Goal: Transaction & Acquisition: Purchase product/service

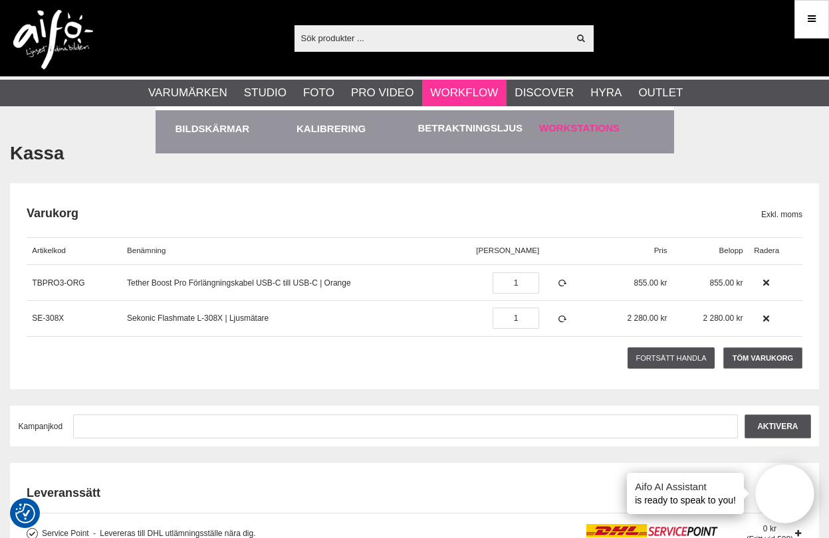
click at [548, 125] on link "Workstations" at bounding box center [579, 128] width 80 height 15
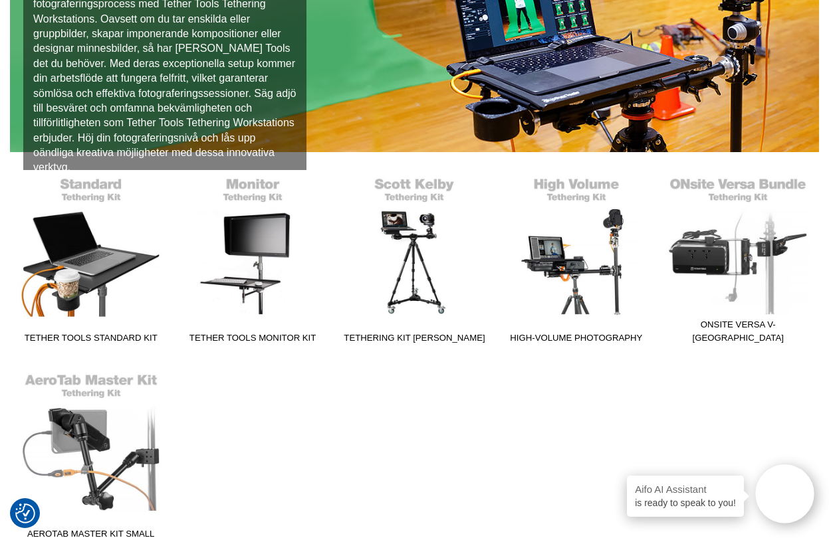
scroll to position [254, 0]
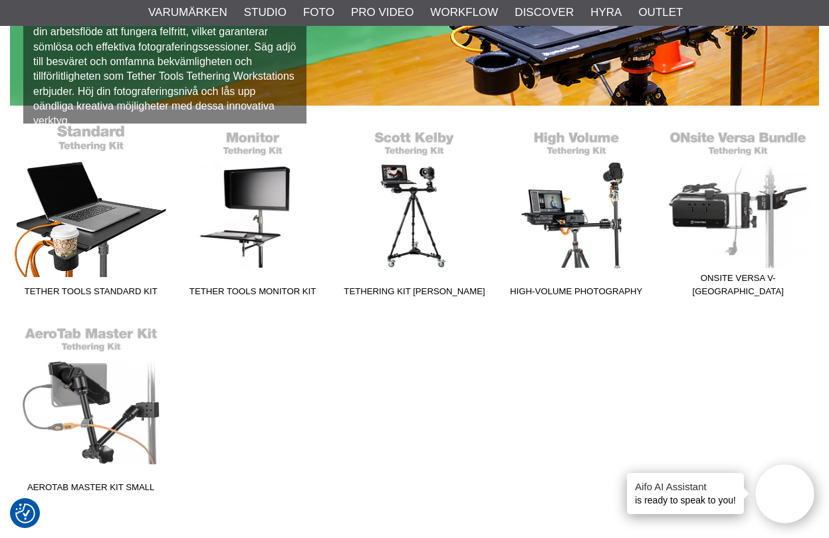
click at [91, 241] on link "Tether Tools Standard Kit" at bounding box center [91, 213] width 162 height 179
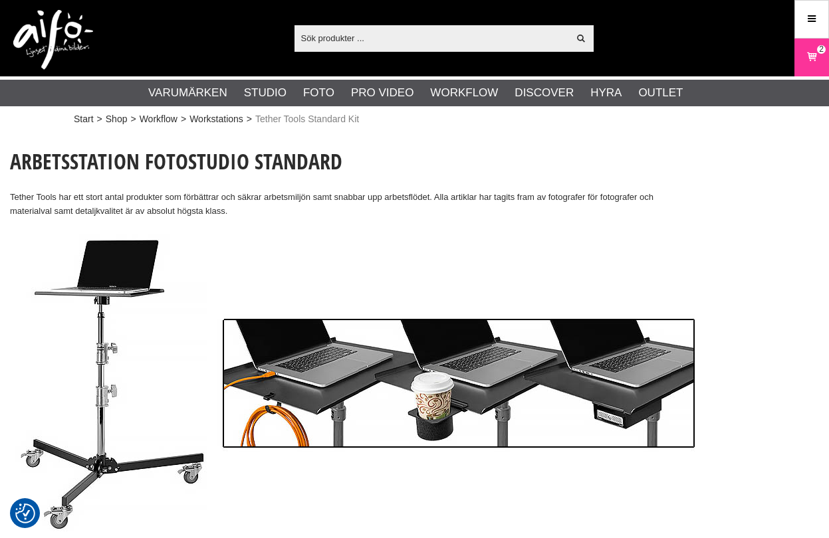
checkbox input "true"
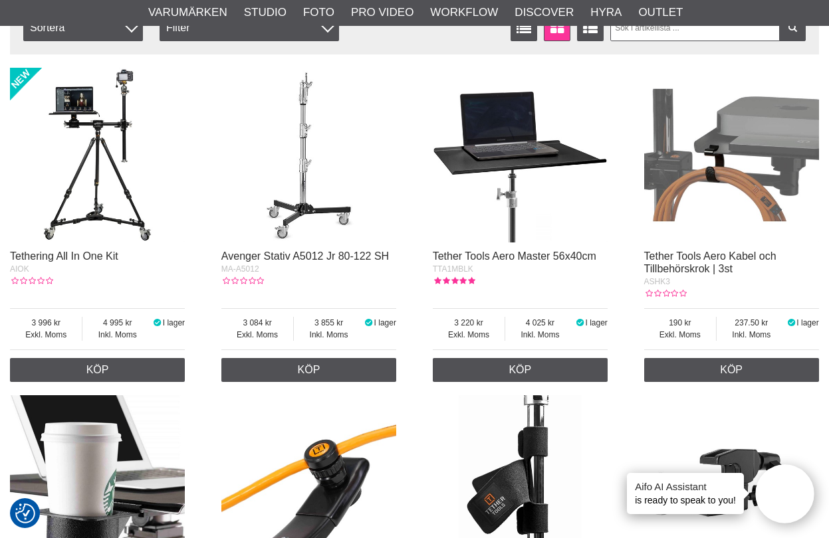
scroll to position [1054, 0]
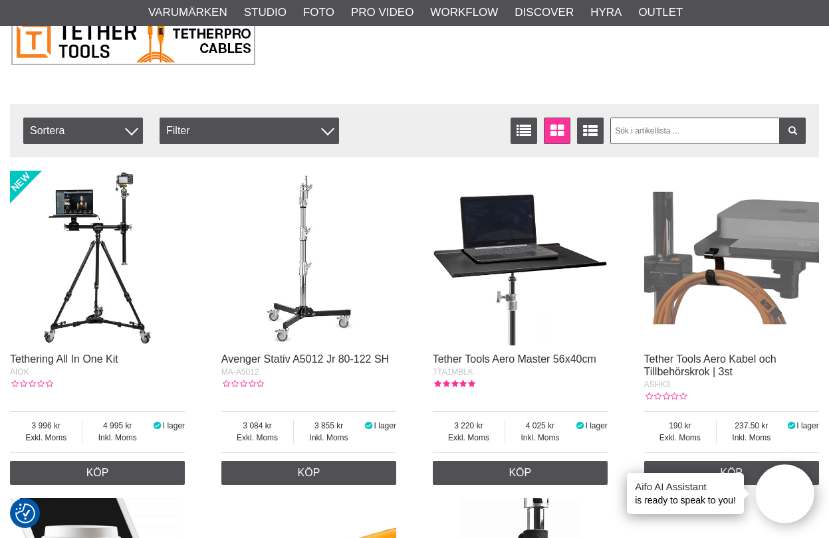
click at [526, 271] on img at bounding box center [520, 258] width 175 height 175
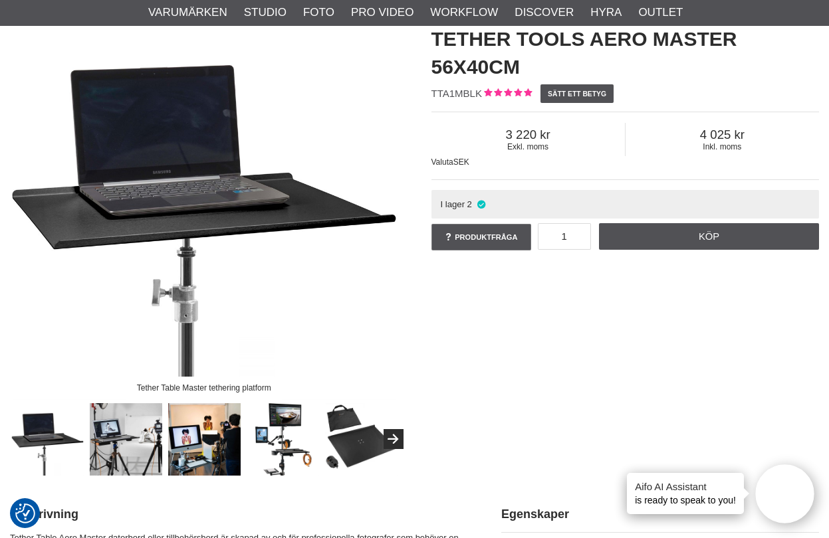
scroll to position [125, 0]
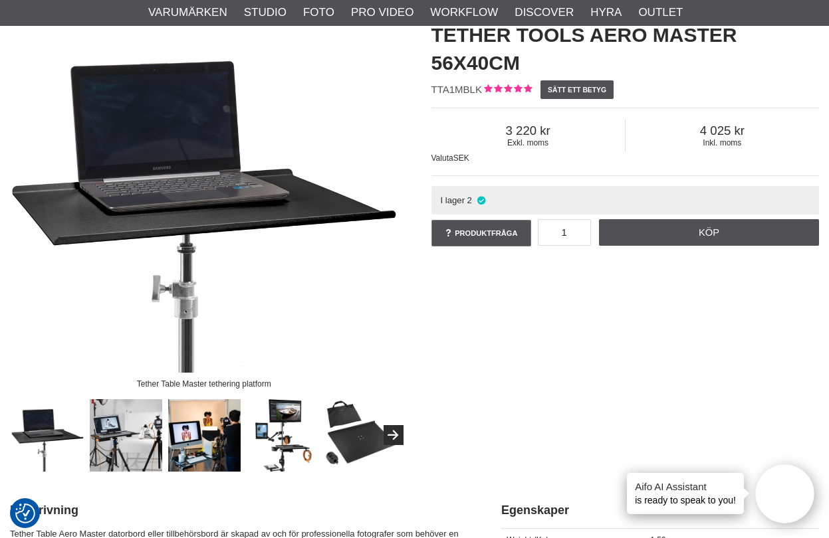
click at [130, 444] on img at bounding box center [126, 436] width 73 height 73
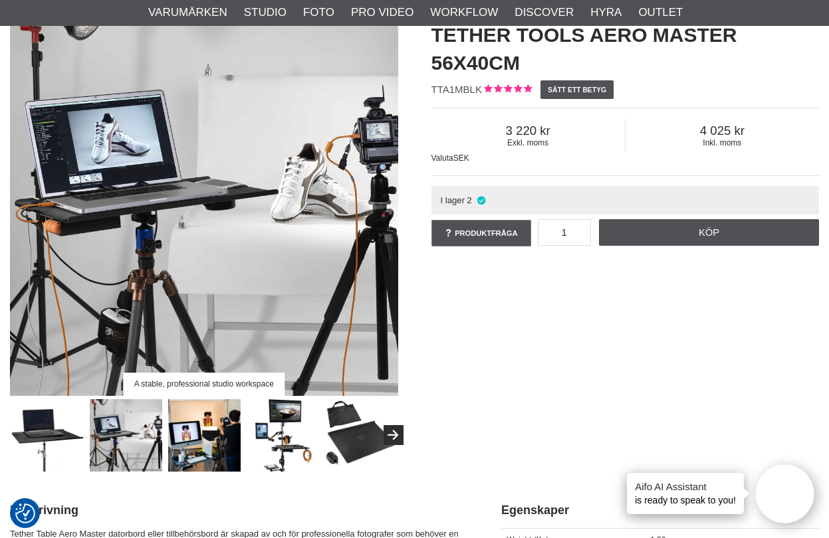
click at [211, 437] on img at bounding box center [204, 436] width 73 height 73
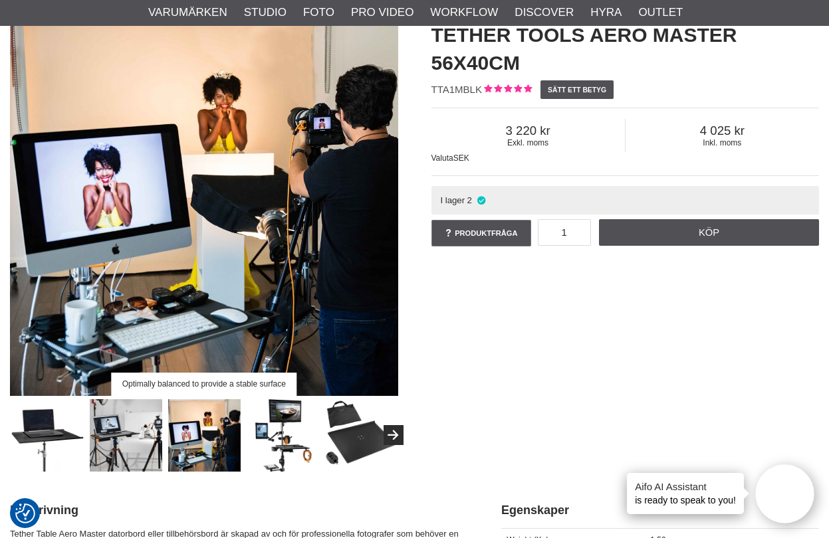
click at [308, 447] on img at bounding box center [283, 436] width 73 height 73
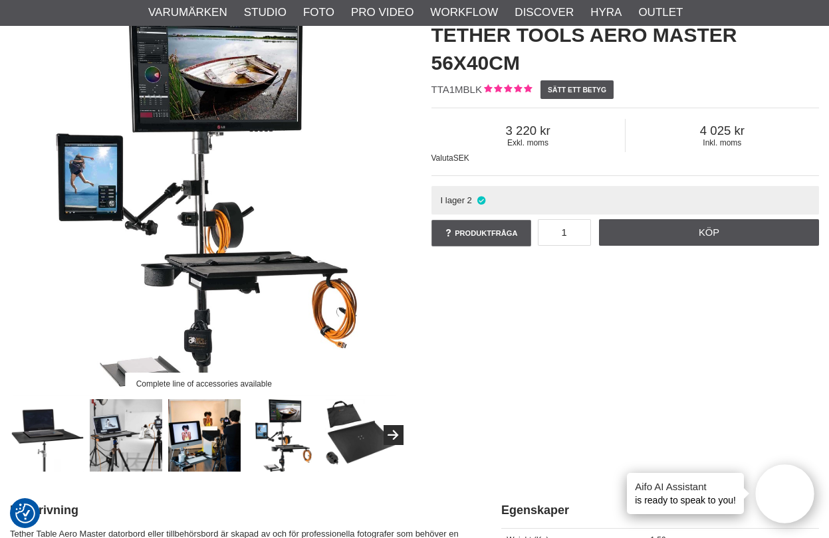
click at [376, 441] on img at bounding box center [361, 436] width 73 height 73
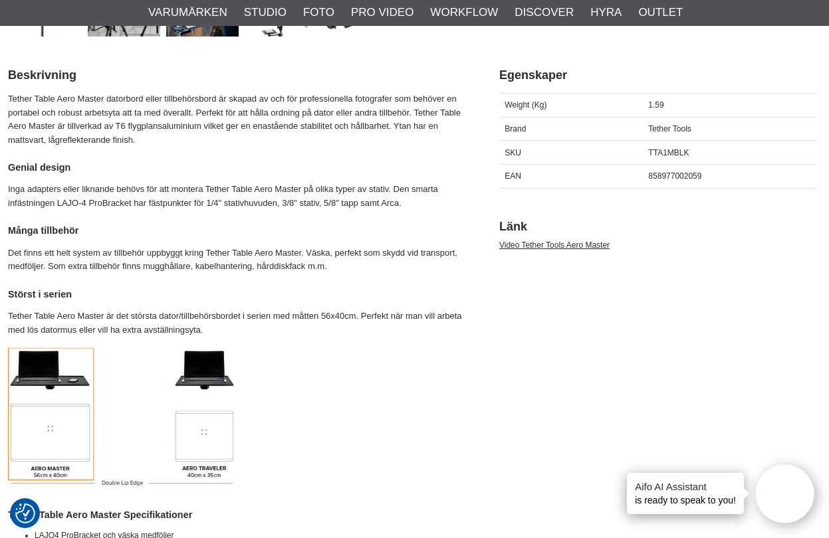
scroll to position [562, 2]
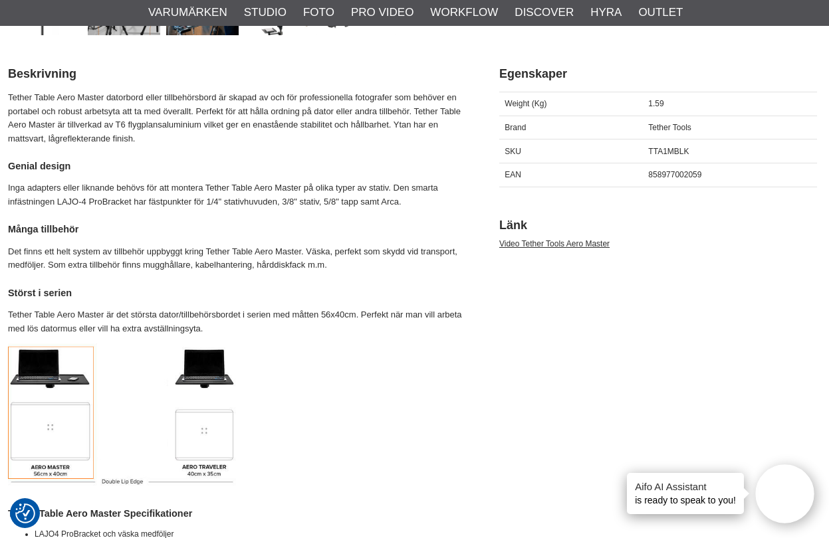
click at [205, 367] on img at bounding box center [237, 417] width 458 height 146
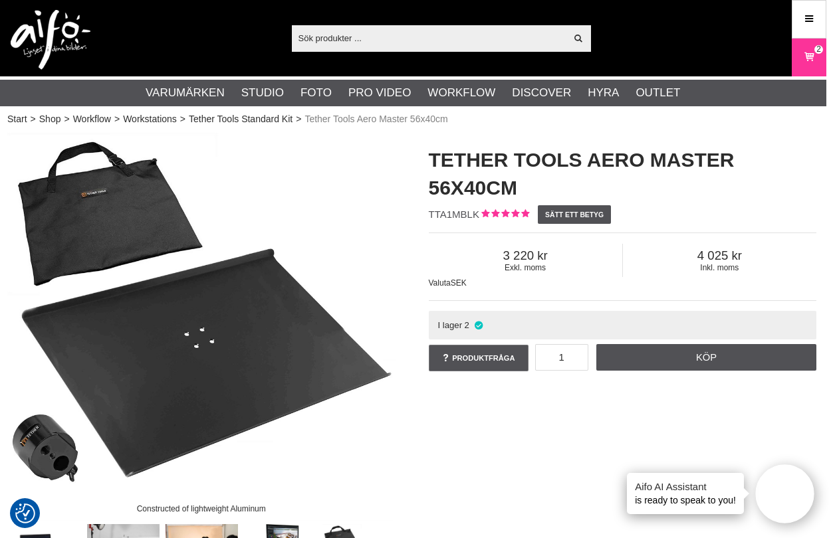
scroll to position [0, 3]
click at [239, 116] on link "Tether Tools Standard Kit" at bounding box center [241, 119] width 104 height 14
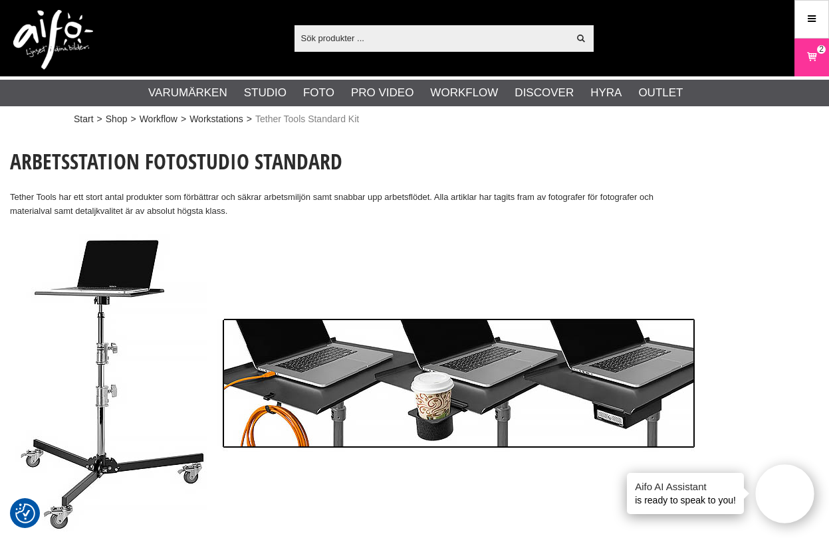
click at [408, 39] on input "text" at bounding box center [431, 38] width 275 height 20
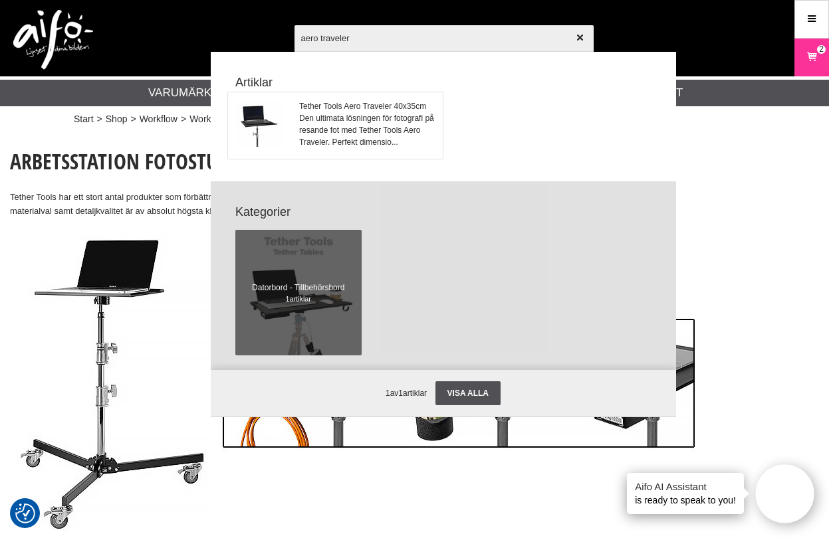
type input "aero traveler"
click at [352, 106] on span "Tether Tools Aero Traveler 40x35cm" at bounding box center [366, 106] width 135 height 12
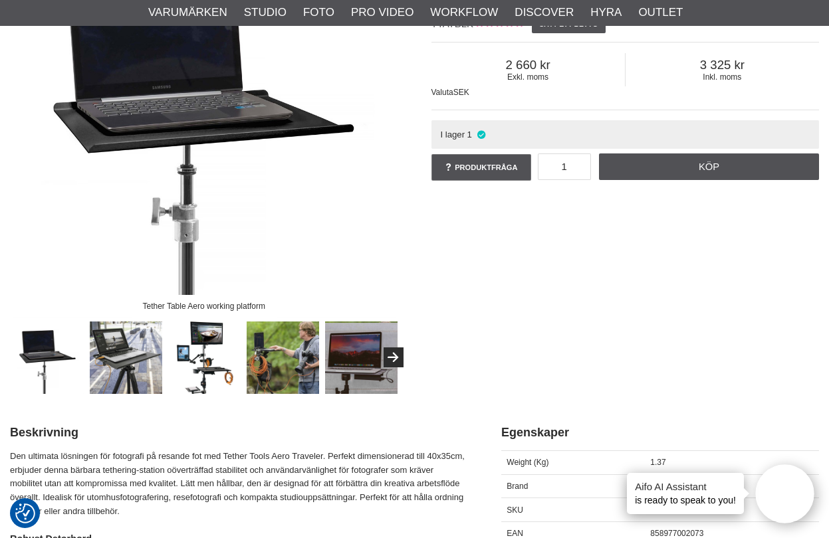
scroll to position [236, 0]
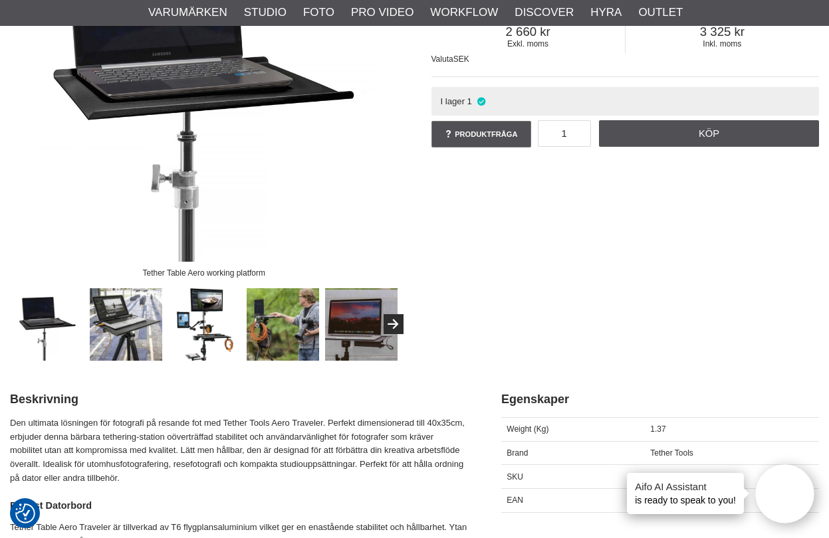
click at [283, 347] on img at bounding box center [283, 325] width 73 height 73
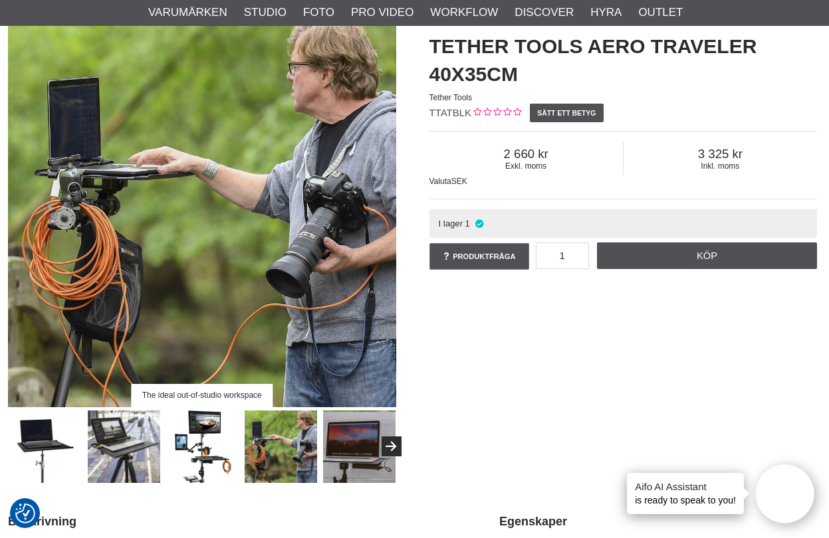
scroll to position [109, 2]
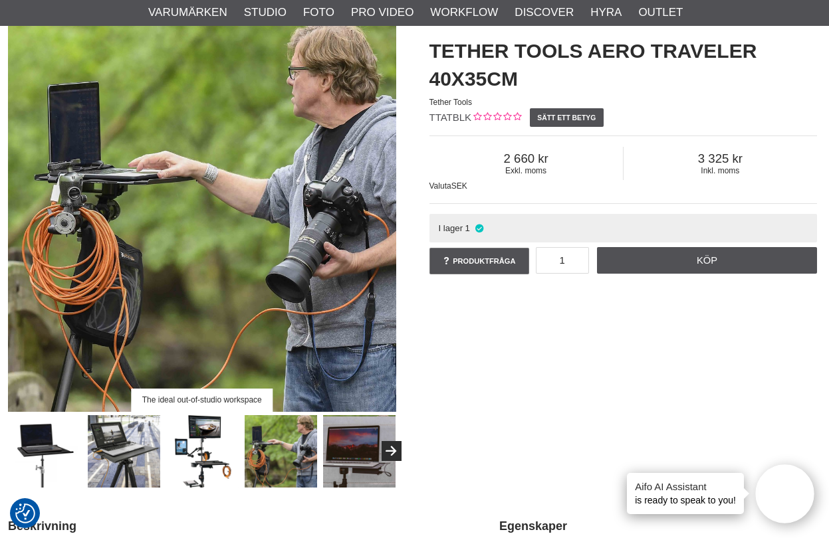
click at [59, 451] on img at bounding box center [45, 451] width 73 height 73
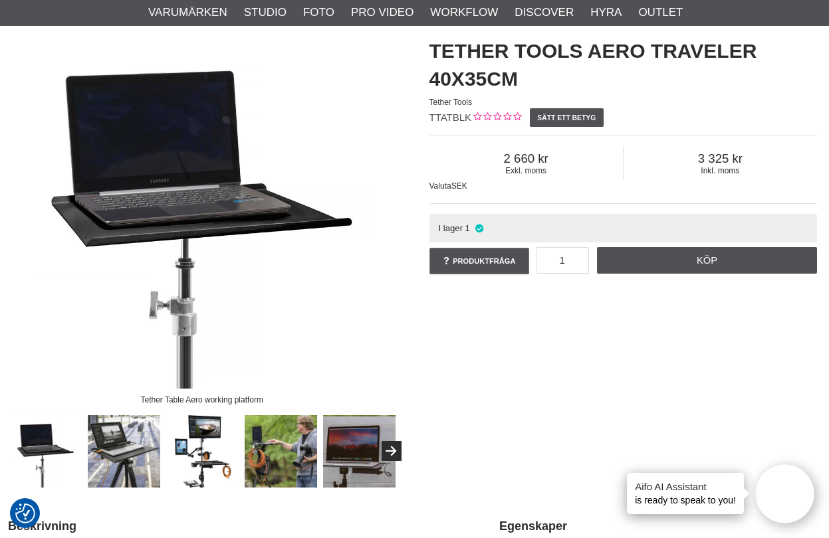
click at [135, 450] on img at bounding box center [124, 451] width 73 height 73
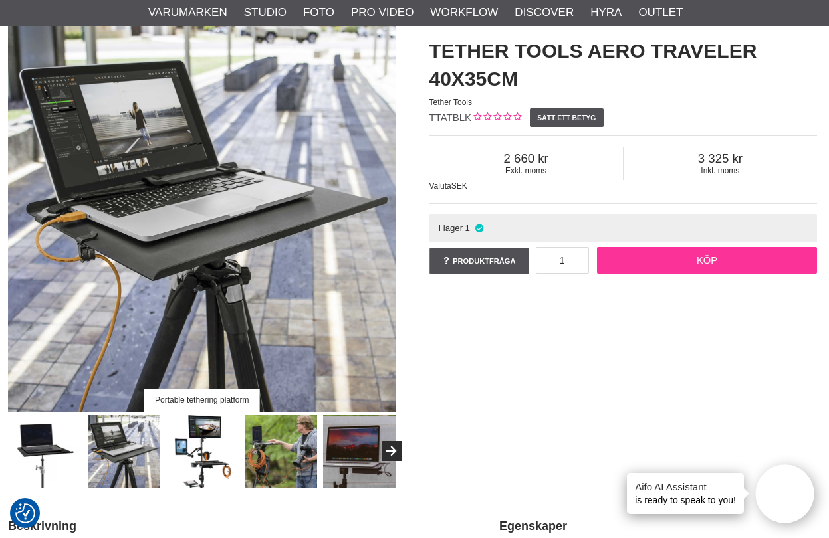
click at [650, 267] on link "Köp" at bounding box center [707, 260] width 220 height 27
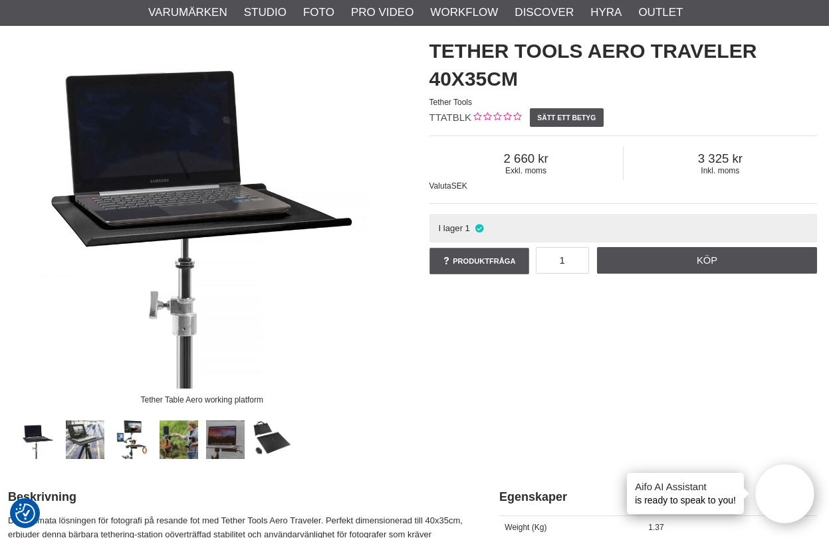
click at [230, 433] on link at bounding box center [225, 440] width 39 height 39
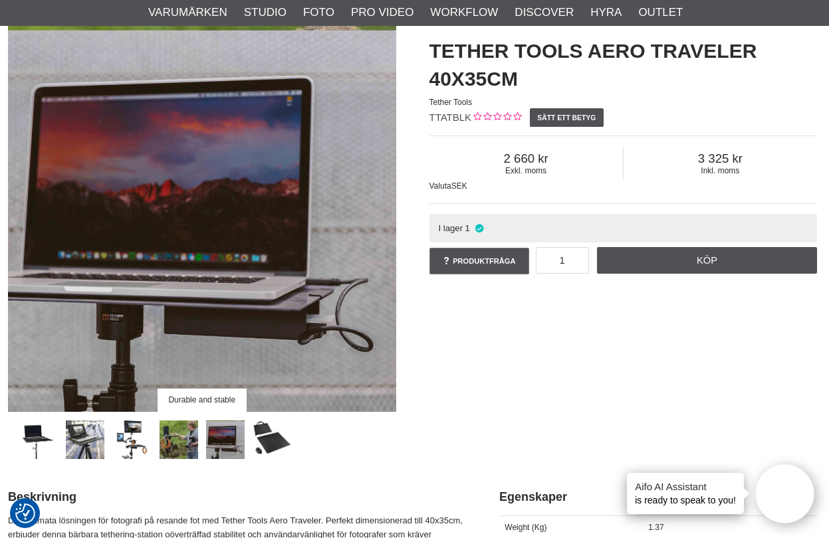
click at [187, 439] on link at bounding box center [179, 440] width 39 height 39
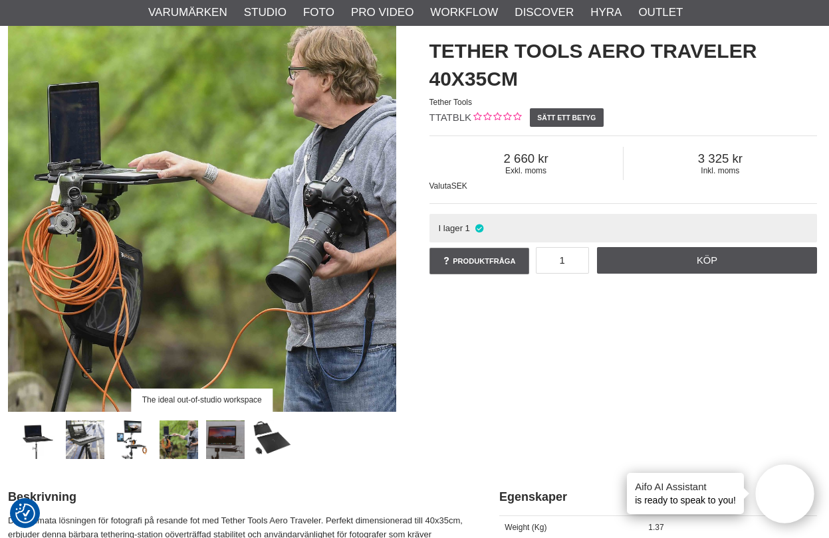
click at [231, 440] on link at bounding box center [225, 440] width 39 height 39
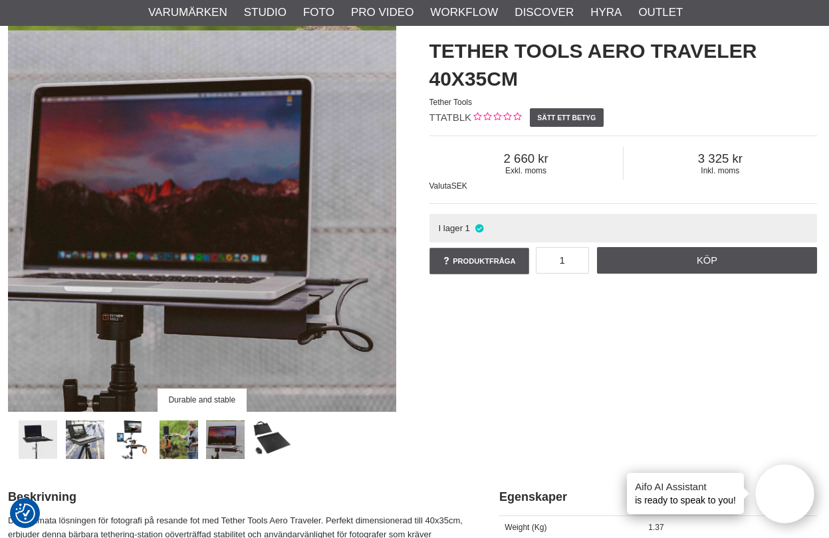
click at [38, 446] on link at bounding box center [38, 440] width 39 height 39
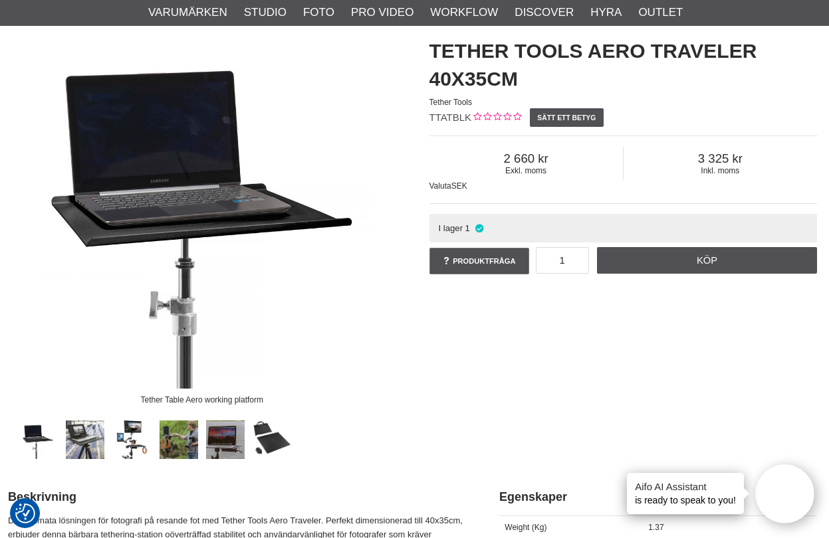
click at [188, 438] on link at bounding box center [179, 440] width 39 height 39
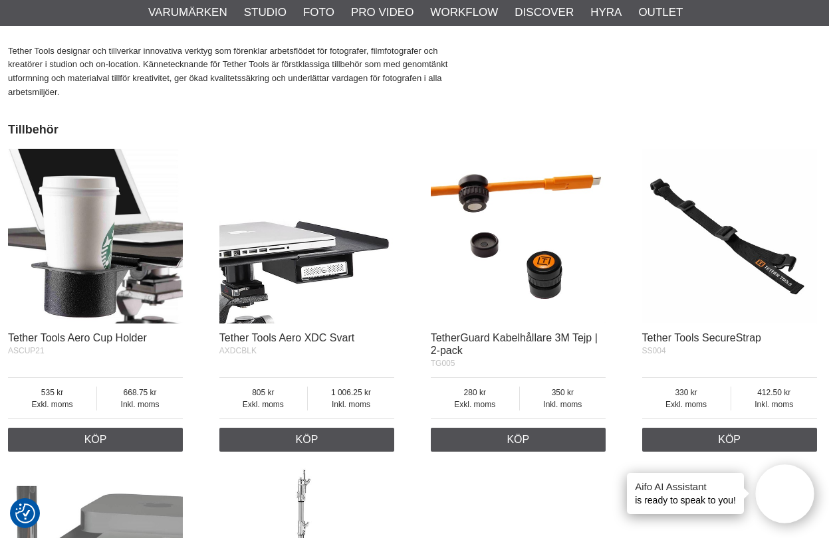
scroll to position [1141, 2]
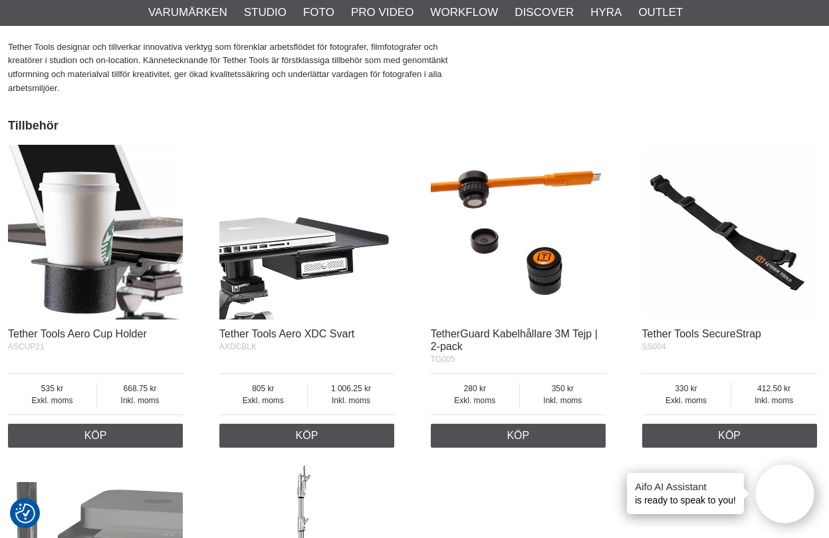
click at [730, 261] on img at bounding box center [729, 232] width 175 height 175
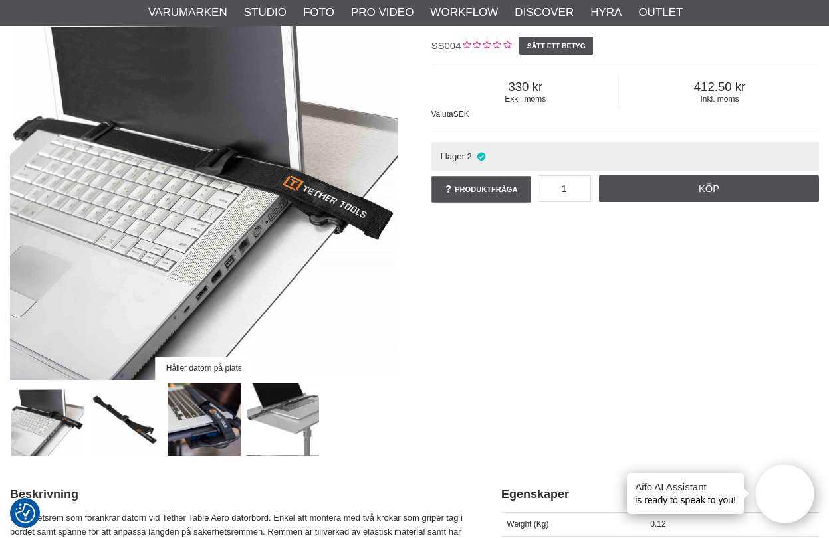
scroll to position [140, 0]
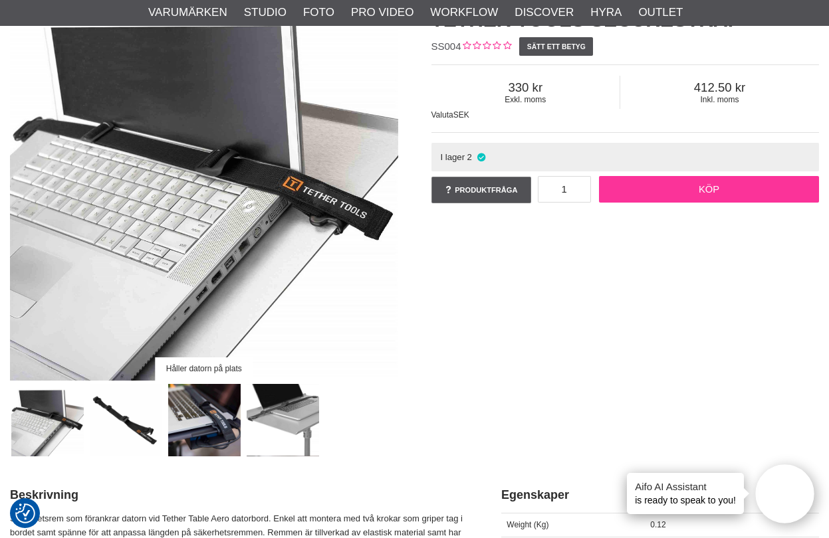
click at [691, 191] on link "Köp" at bounding box center [709, 189] width 220 height 27
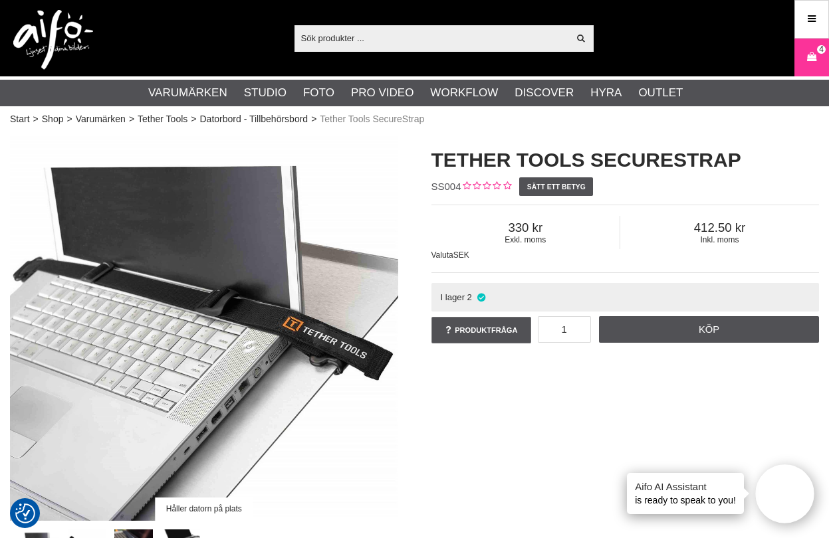
scroll to position [0, 0]
click at [170, 119] on link "Tether Tools" at bounding box center [163, 119] width 50 height 14
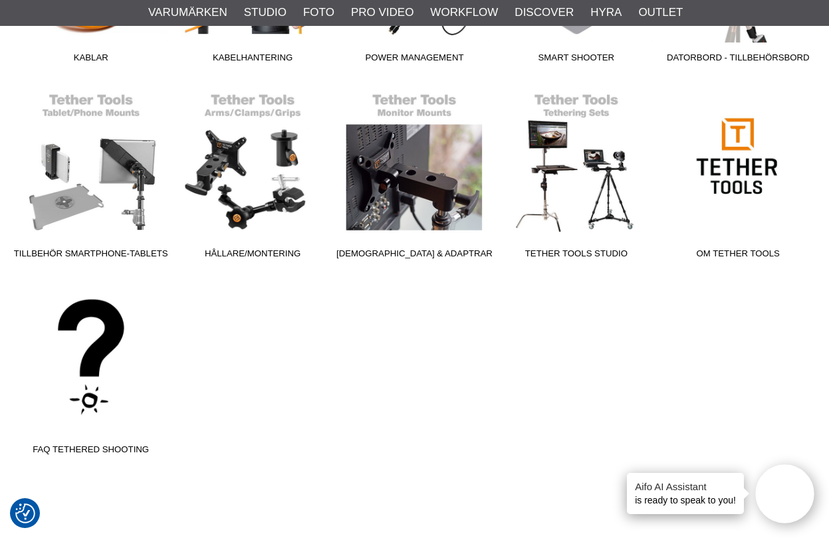
scroll to position [536, 0]
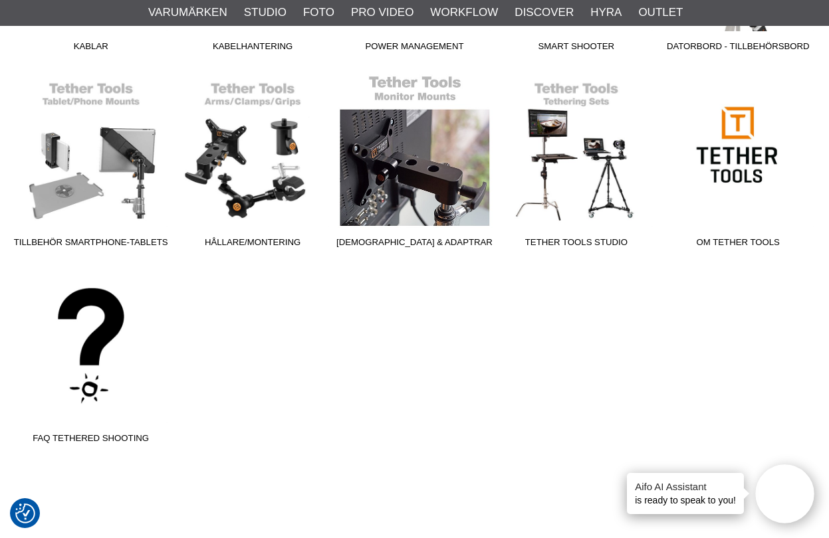
click at [384, 207] on link "[DEMOGRAPHIC_DATA] & Adaptrar" at bounding box center [415, 163] width 162 height 179
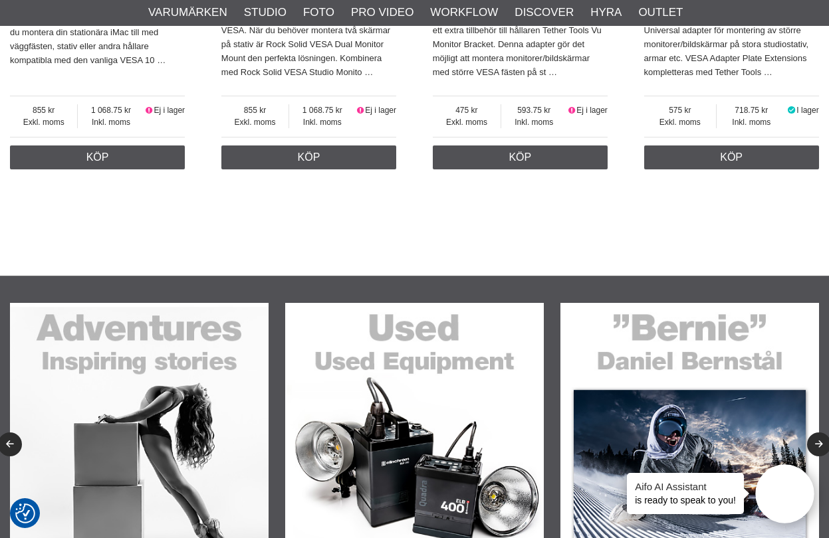
scroll to position [1263, 0]
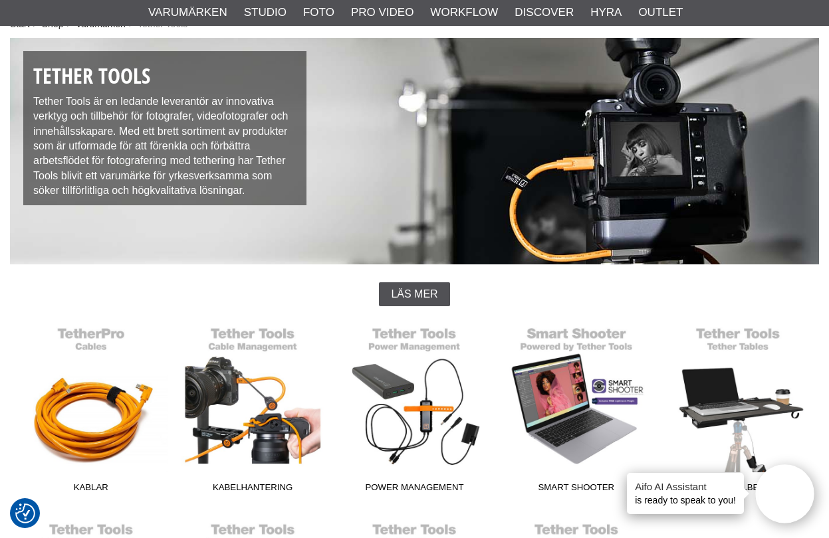
scroll to position [294, 0]
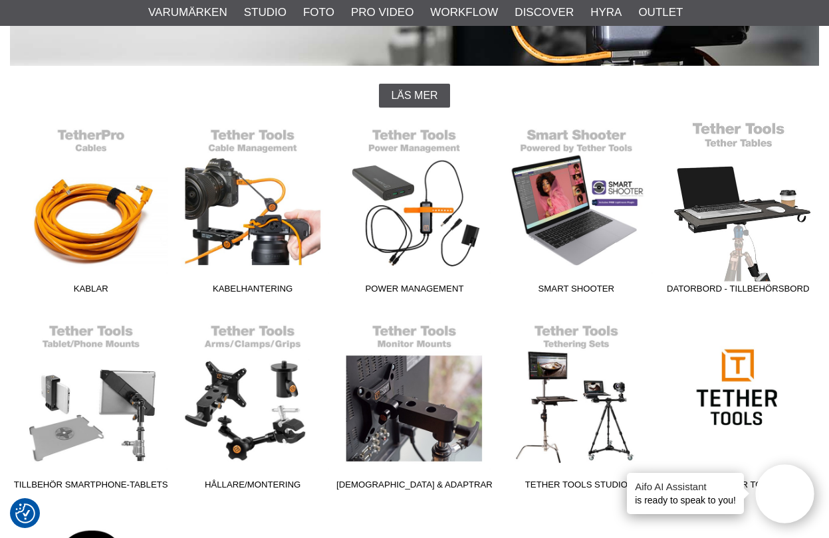
click at [738, 244] on link "Datorbord - Tillbehörsbord" at bounding box center [738, 210] width 162 height 179
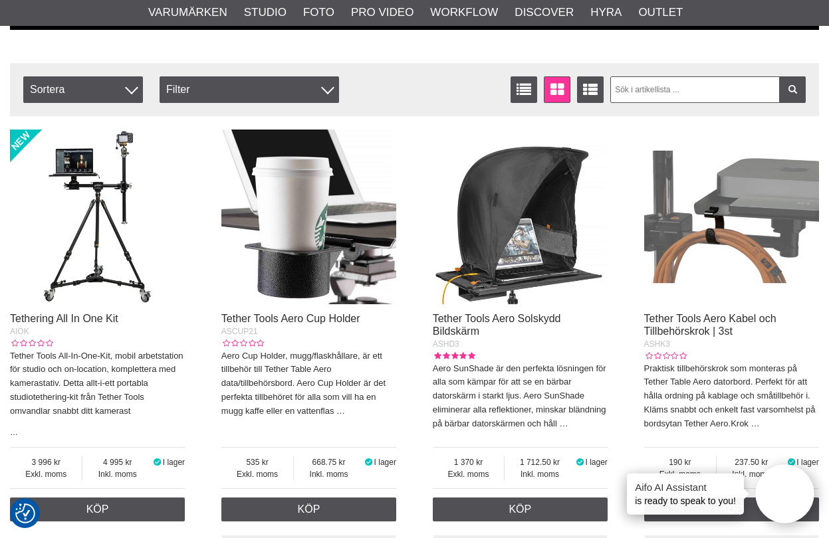
scroll to position [343, 0]
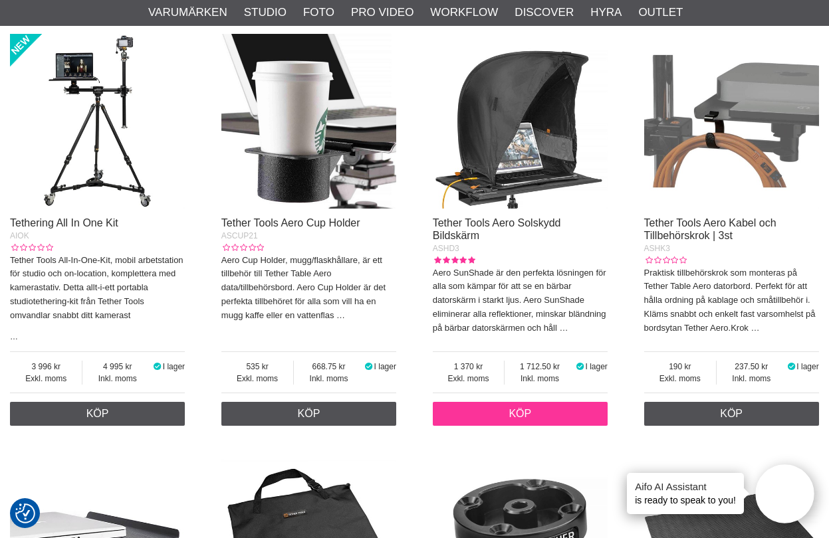
click at [521, 413] on link "Köp" at bounding box center [520, 414] width 175 height 24
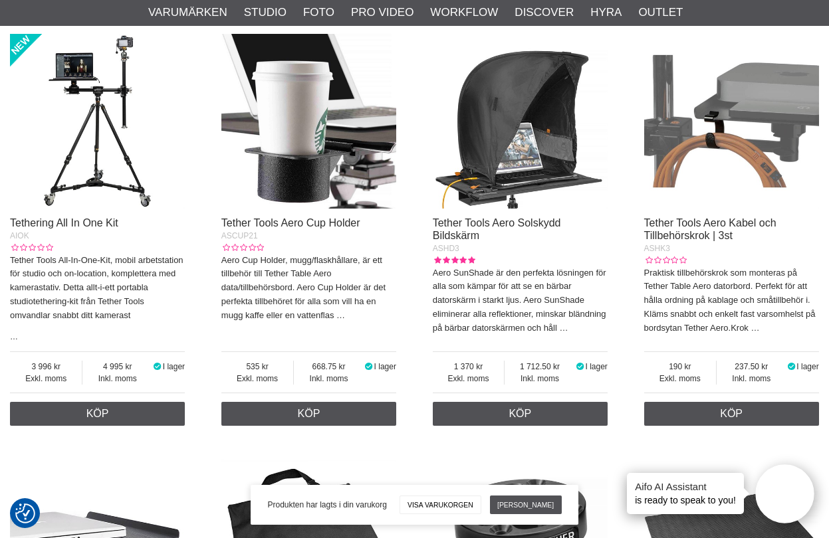
drag, startPoint x: 556, startPoint y: 122, endPoint x: 552, endPoint y: 129, distance: 7.4
click at [556, 122] on img at bounding box center [520, 121] width 175 height 175
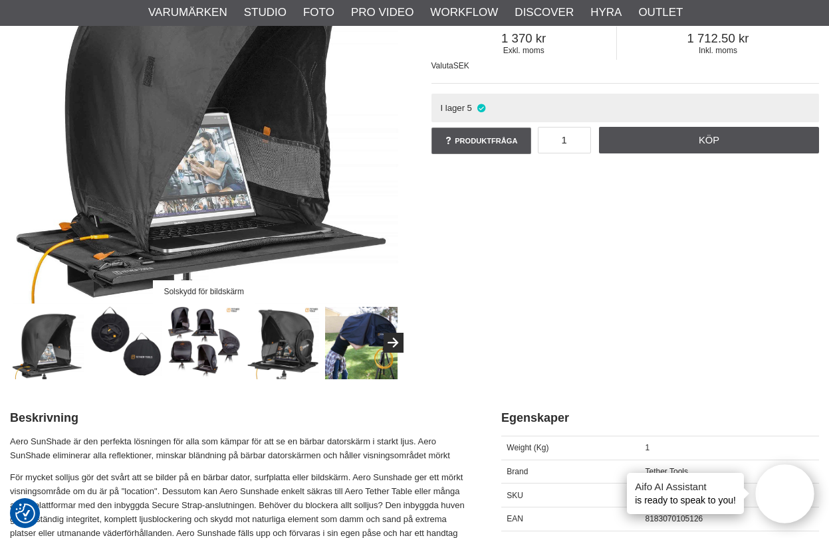
scroll to position [181, 0]
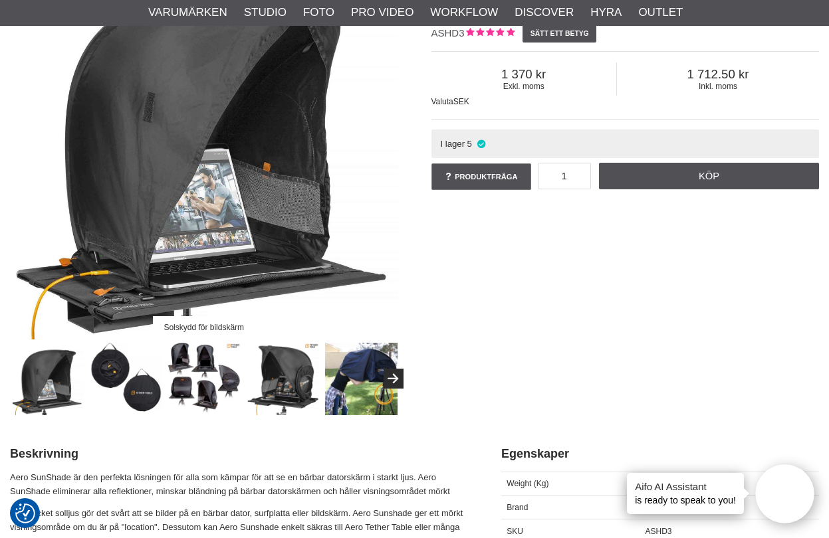
click at [177, 384] on img at bounding box center [204, 379] width 73 height 73
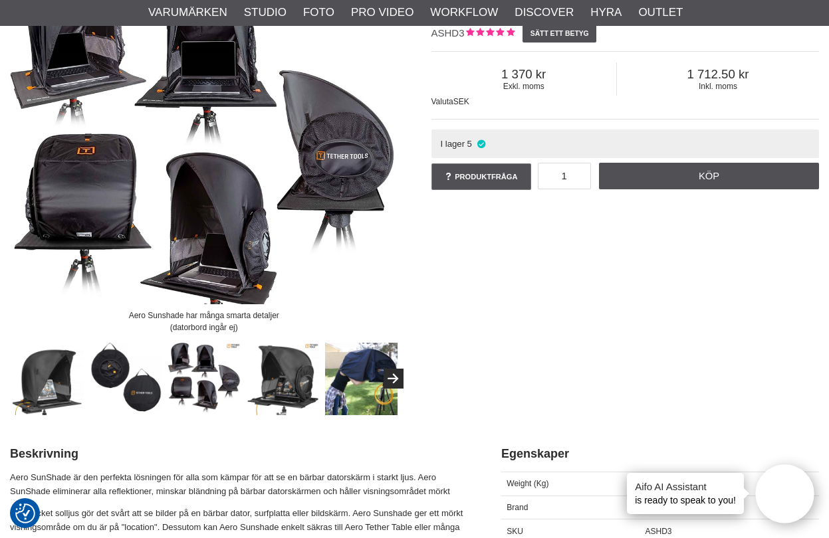
click at [136, 391] on img at bounding box center [126, 379] width 73 height 73
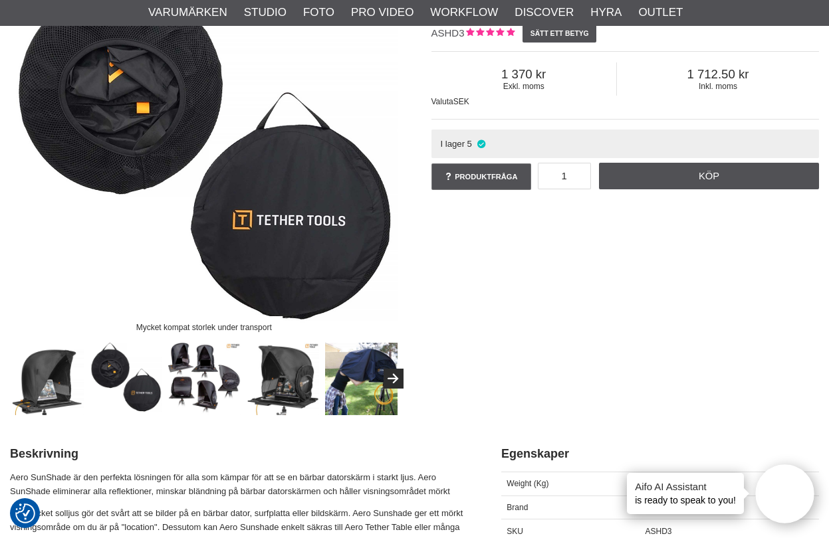
click at [288, 383] on img at bounding box center [283, 379] width 73 height 73
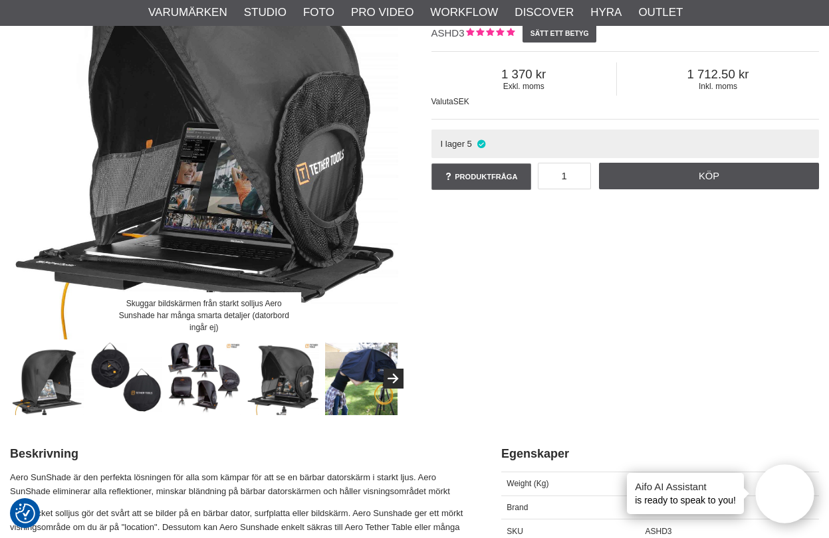
click at [358, 375] on img at bounding box center [361, 379] width 73 height 73
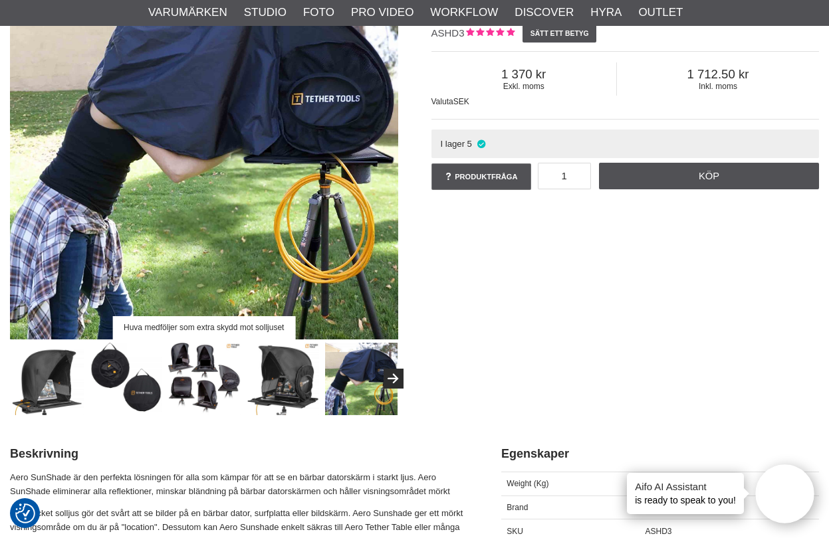
click at [287, 378] on img at bounding box center [283, 379] width 73 height 73
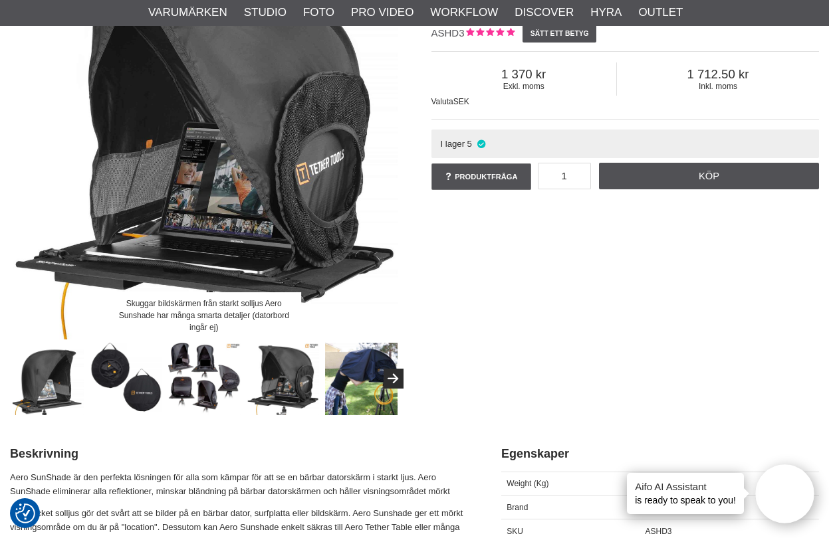
scroll to position [273, 0]
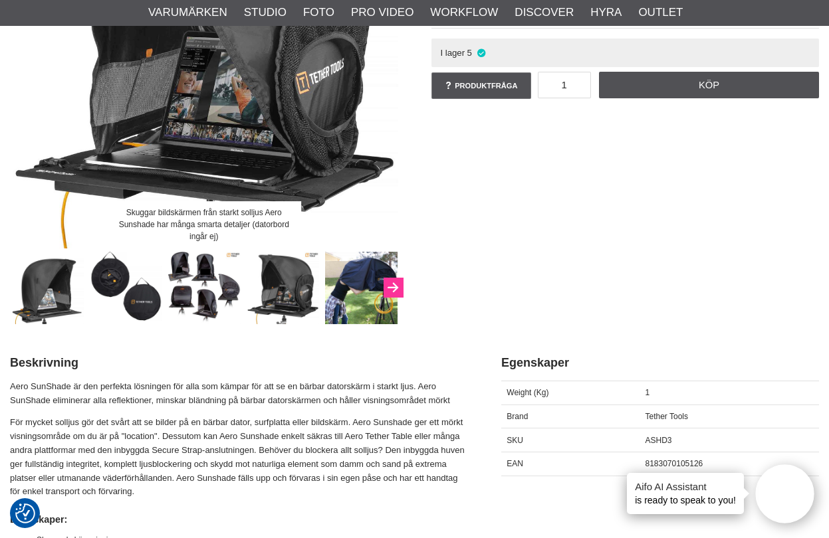
click at [393, 285] on button "Next" at bounding box center [394, 288] width 20 height 20
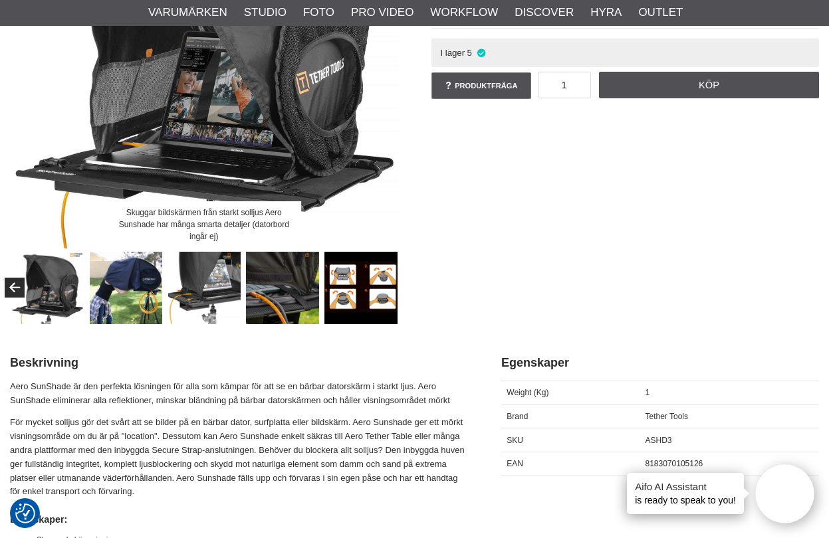
click at [370, 293] on img at bounding box center [360, 288] width 73 height 73
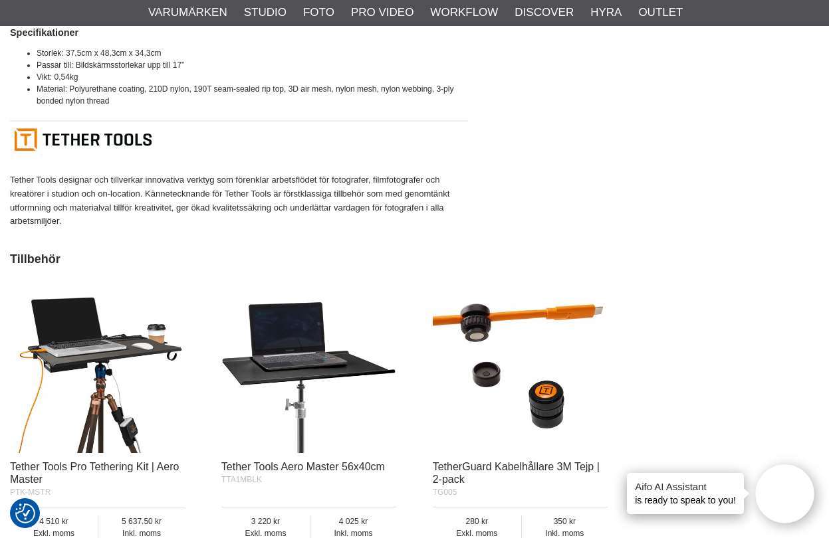
scroll to position [931, 0]
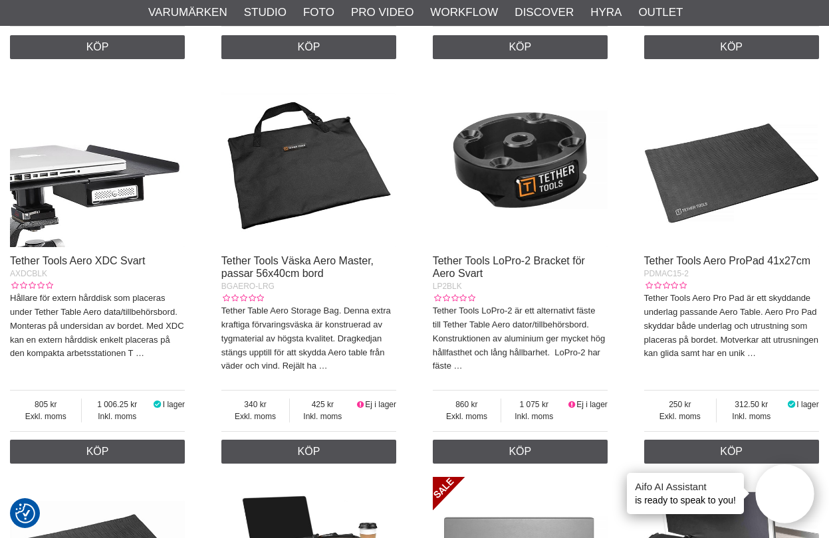
scroll to position [711, 0]
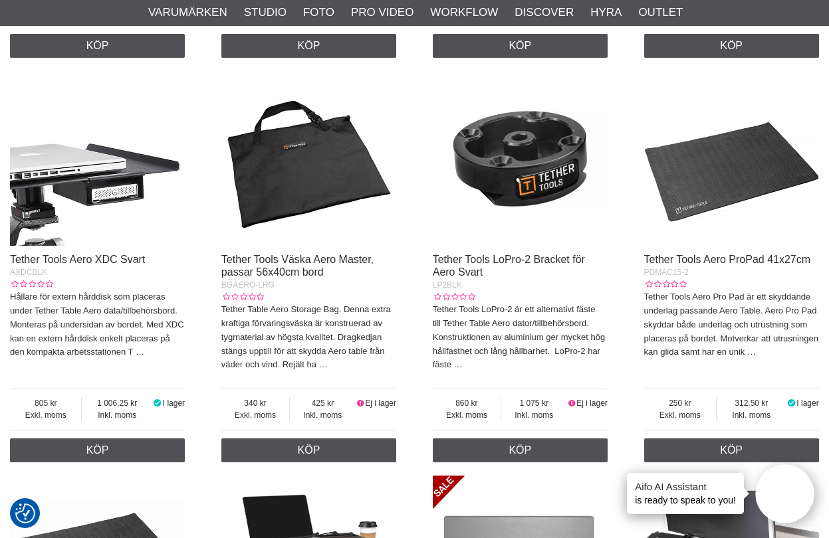
click at [743, 182] on img at bounding box center [731, 158] width 175 height 175
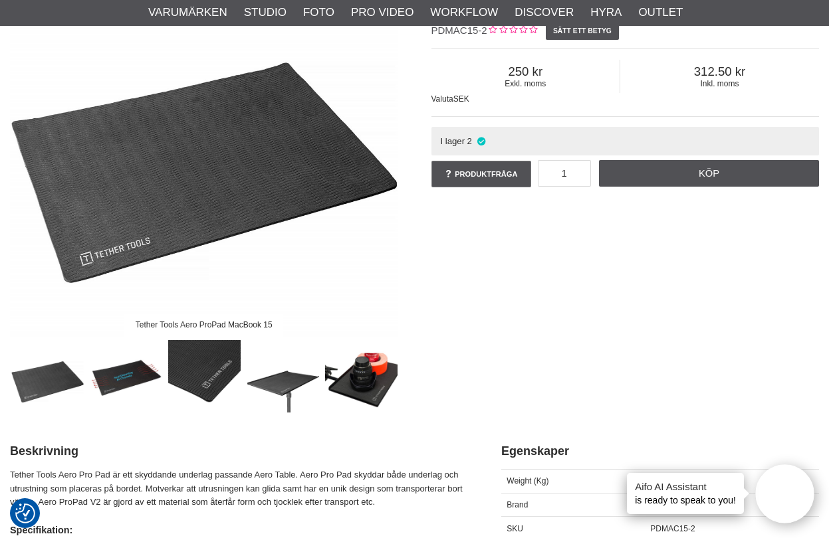
scroll to position [205, 0]
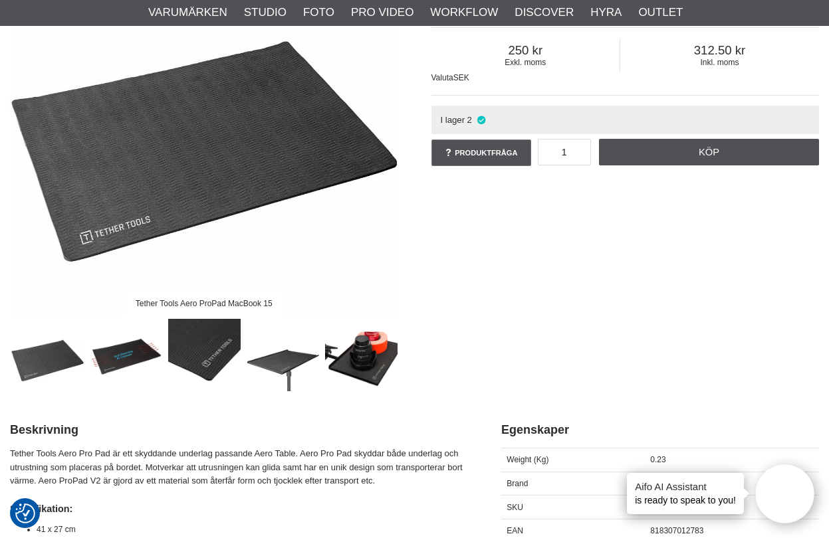
click at [289, 363] on img at bounding box center [283, 355] width 73 height 73
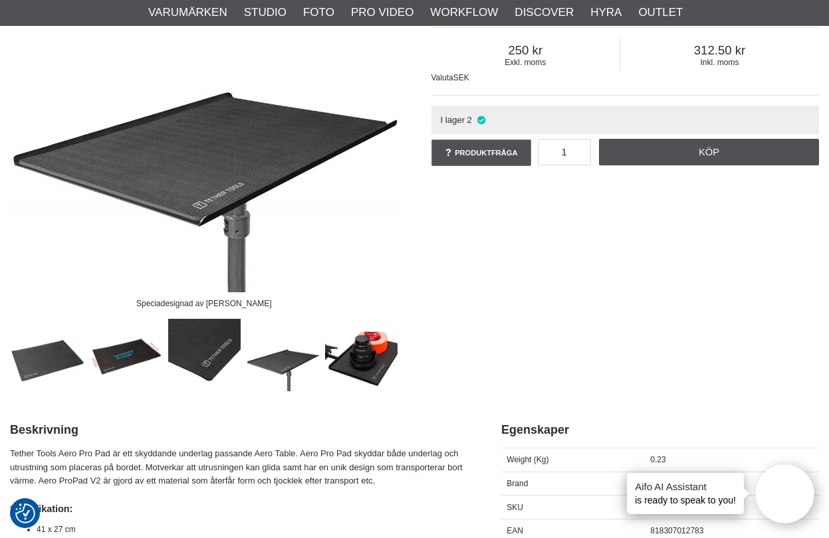
click at [375, 358] on img at bounding box center [361, 355] width 73 height 73
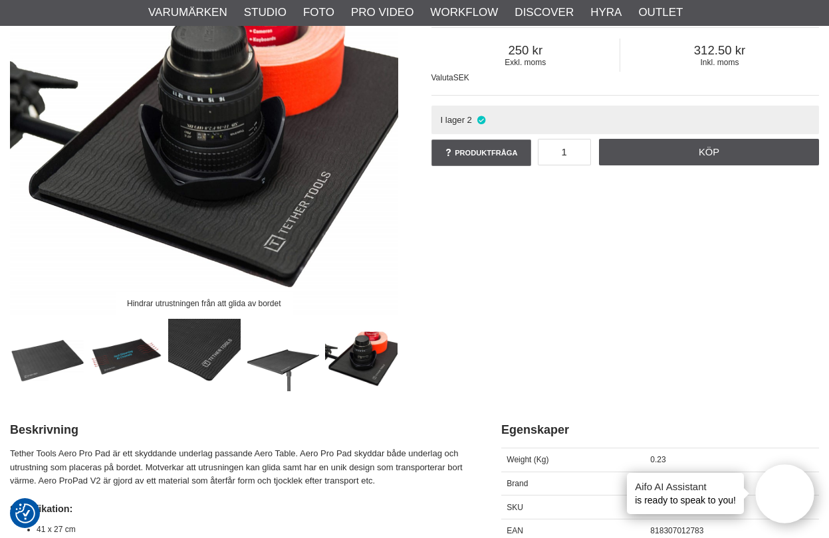
click at [179, 362] on img at bounding box center [204, 355] width 73 height 73
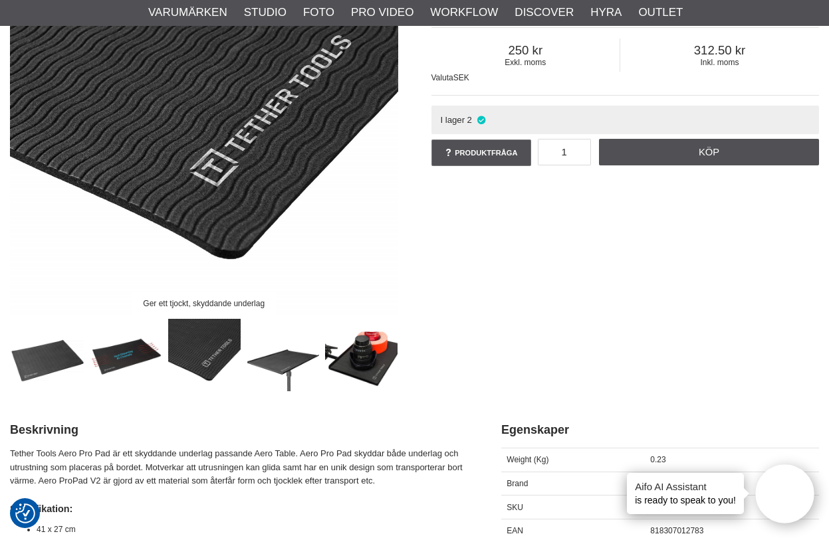
click at [118, 368] on img at bounding box center [126, 355] width 73 height 73
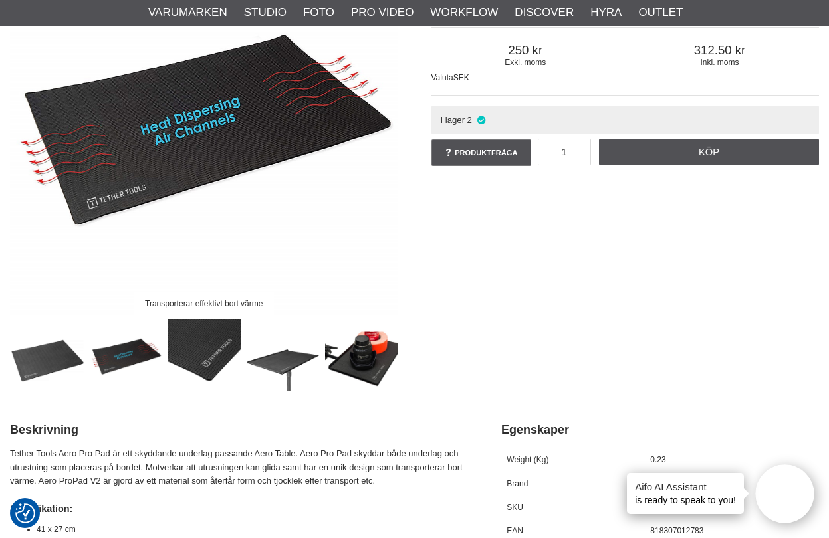
click at [55, 366] on img at bounding box center [47, 355] width 73 height 73
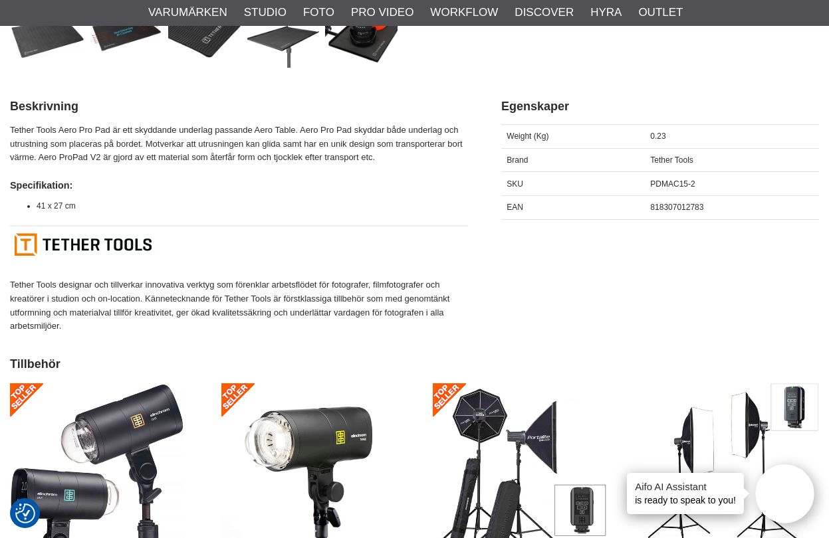
scroll to position [544, 0]
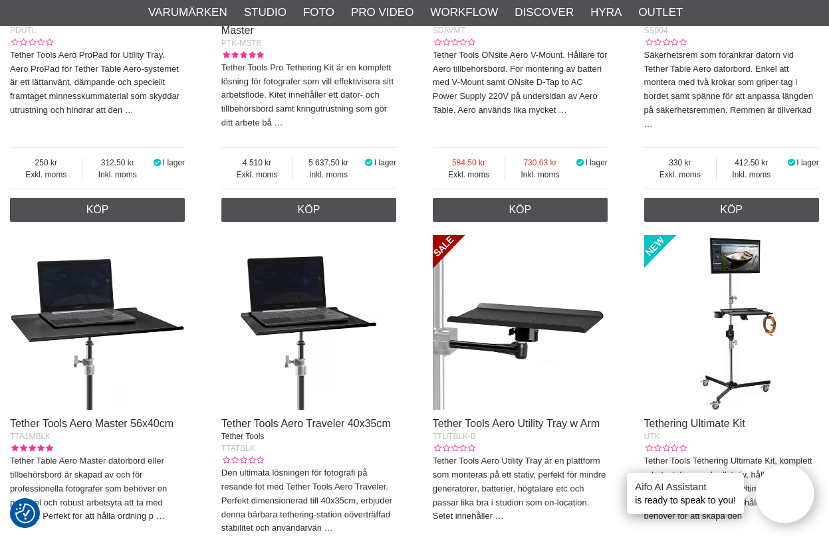
scroll to position [1360, 0]
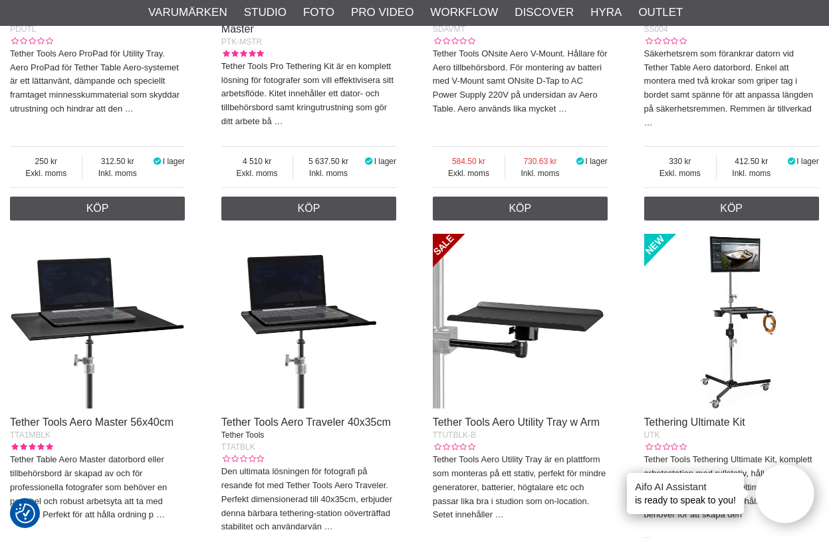
click at [290, 383] on img at bounding box center [308, 321] width 175 height 175
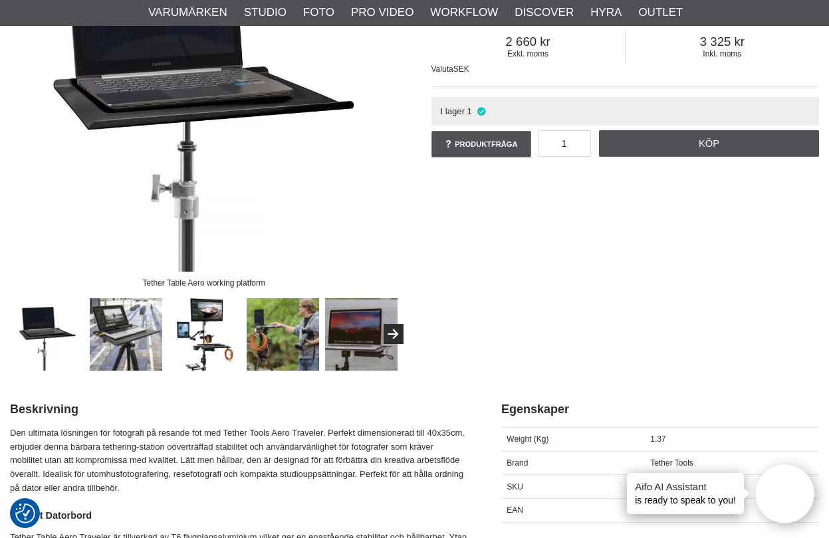
scroll to position [255, 0]
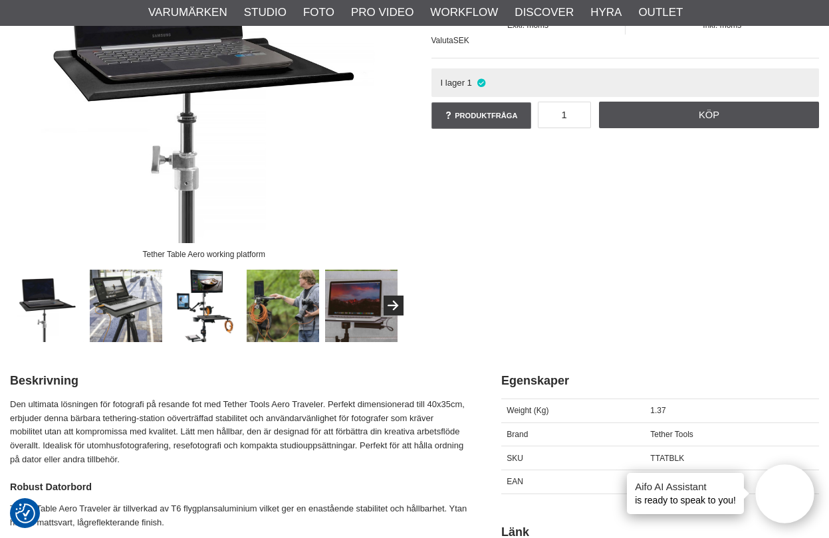
click at [124, 337] on img at bounding box center [126, 306] width 73 height 73
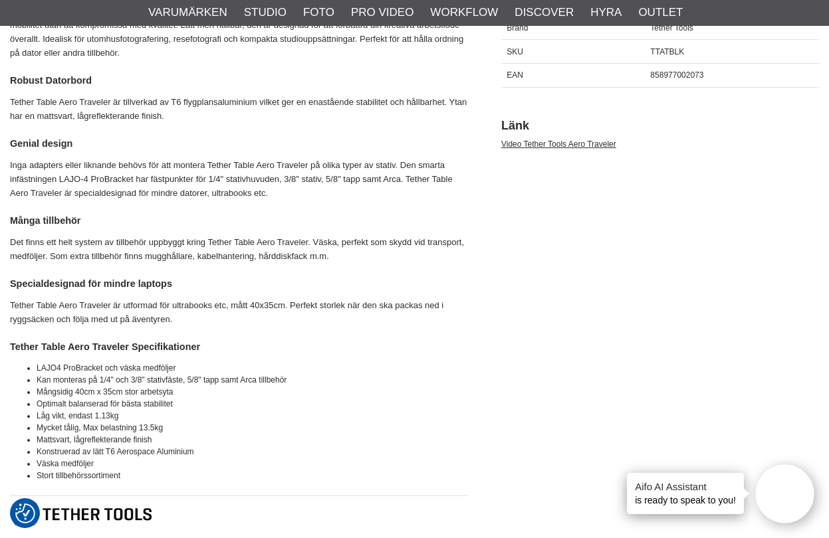
scroll to position [714, 0]
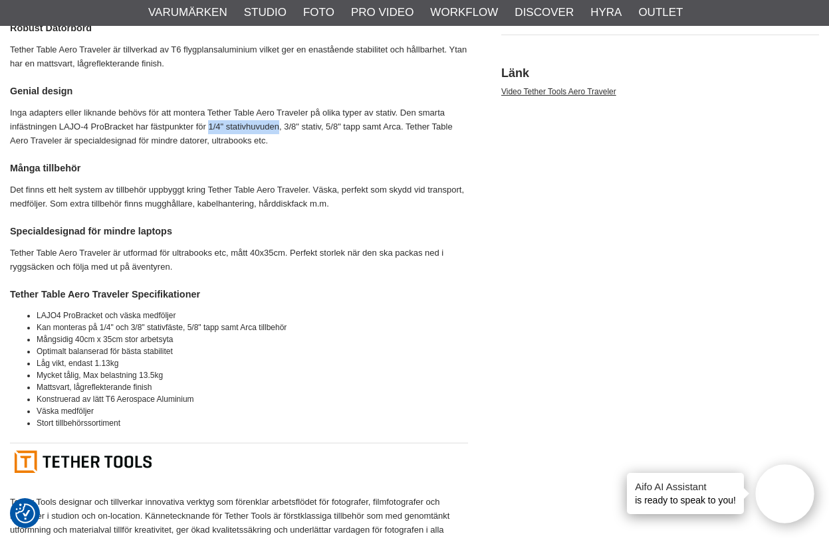
drag, startPoint x: 207, startPoint y: 119, endPoint x: 277, endPoint y: 120, distance: 69.1
click at [278, 121] on p "Inga adapters eller liknande behövs för att montera Tether Table Aero Traveler …" at bounding box center [239, 126] width 458 height 41
copy p "1/4" stativhuvuden"
